Goal: Check status: Check status

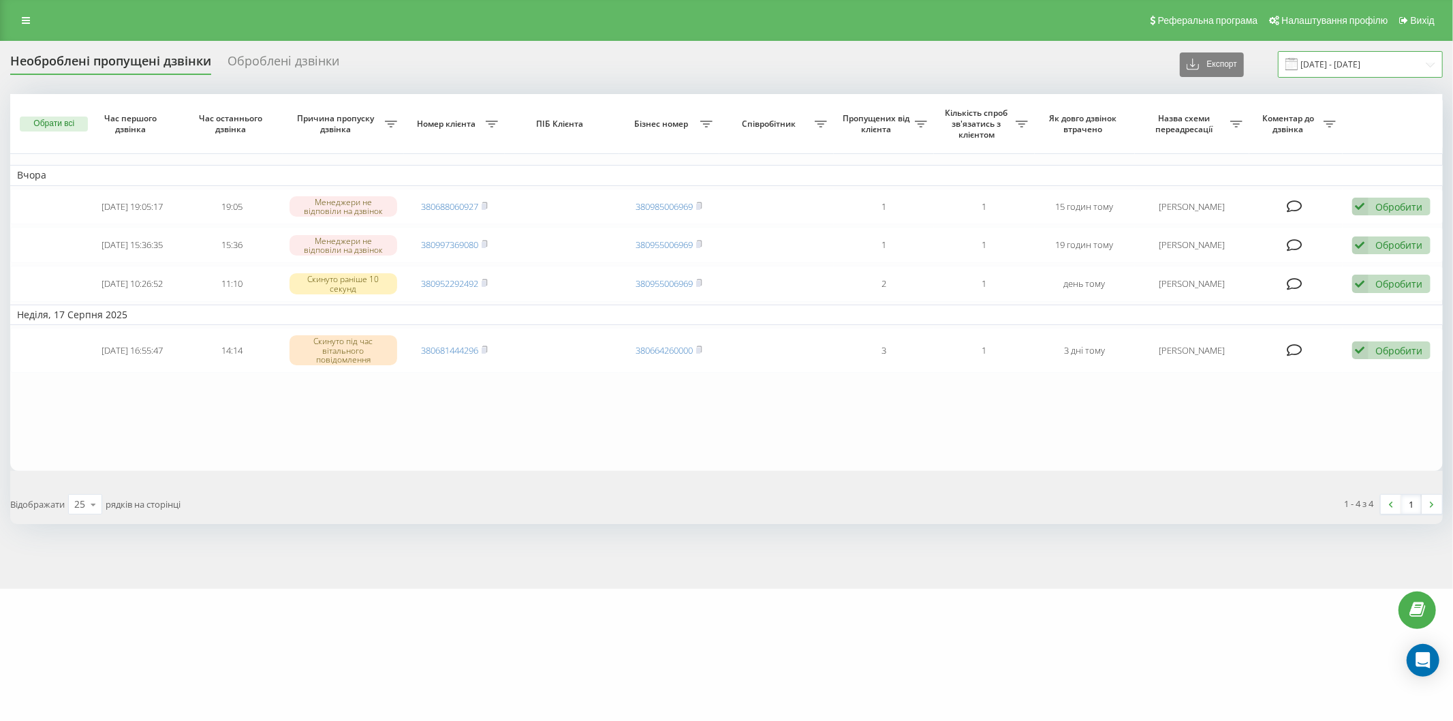
click at [1375, 63] on input "[DATE] - [DATE]" at bounding box center [1360, 64] width 165 height 27
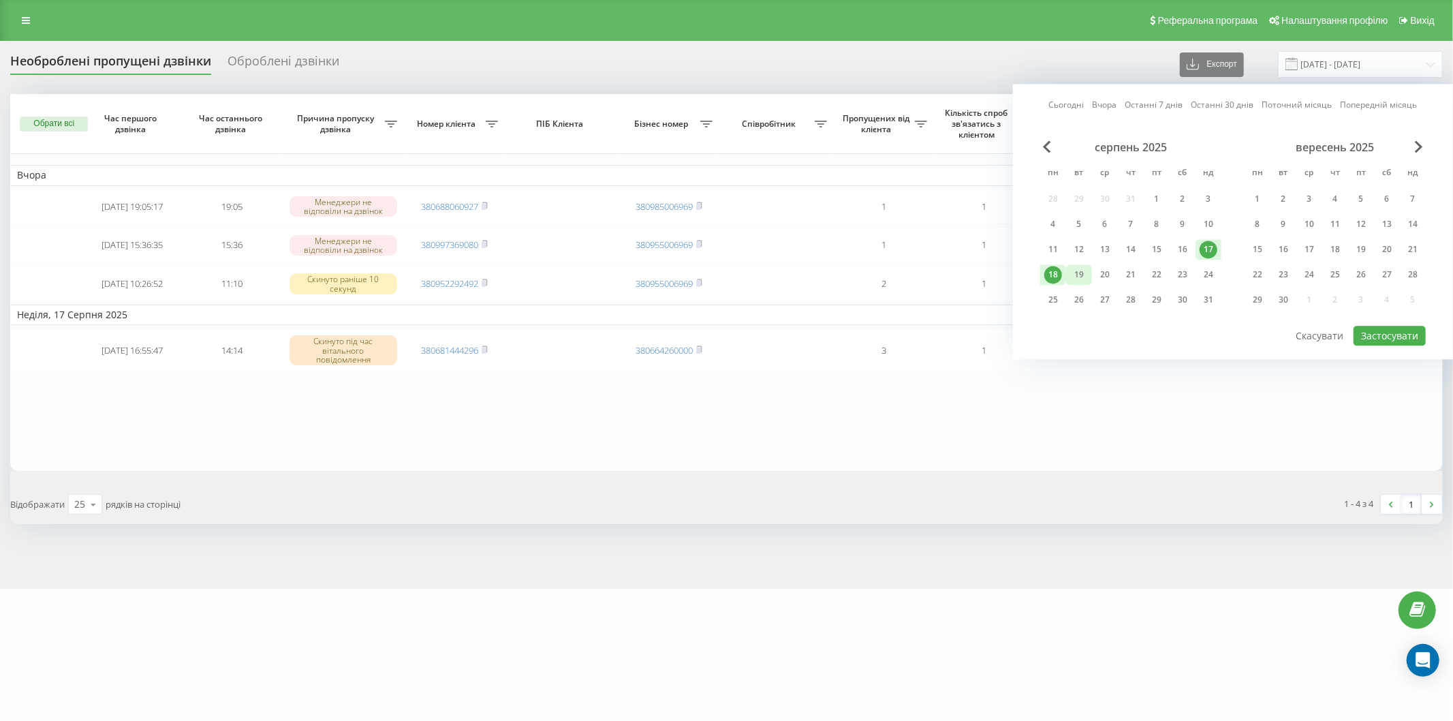
click at [1078, 275] on div "19" at bounding box center [1080, 275] width 18 height 18
click at [1057, 277] on div "18" at bounding box center [1054, 275] width 18 height 18
click at [1387, 332] on button "Застосувати" at bounding box center [1390, 336] width 72 height 20
type input "[DATE] - [DATE]"
